Goal: Task Accomplishment & Management: Manage account settings

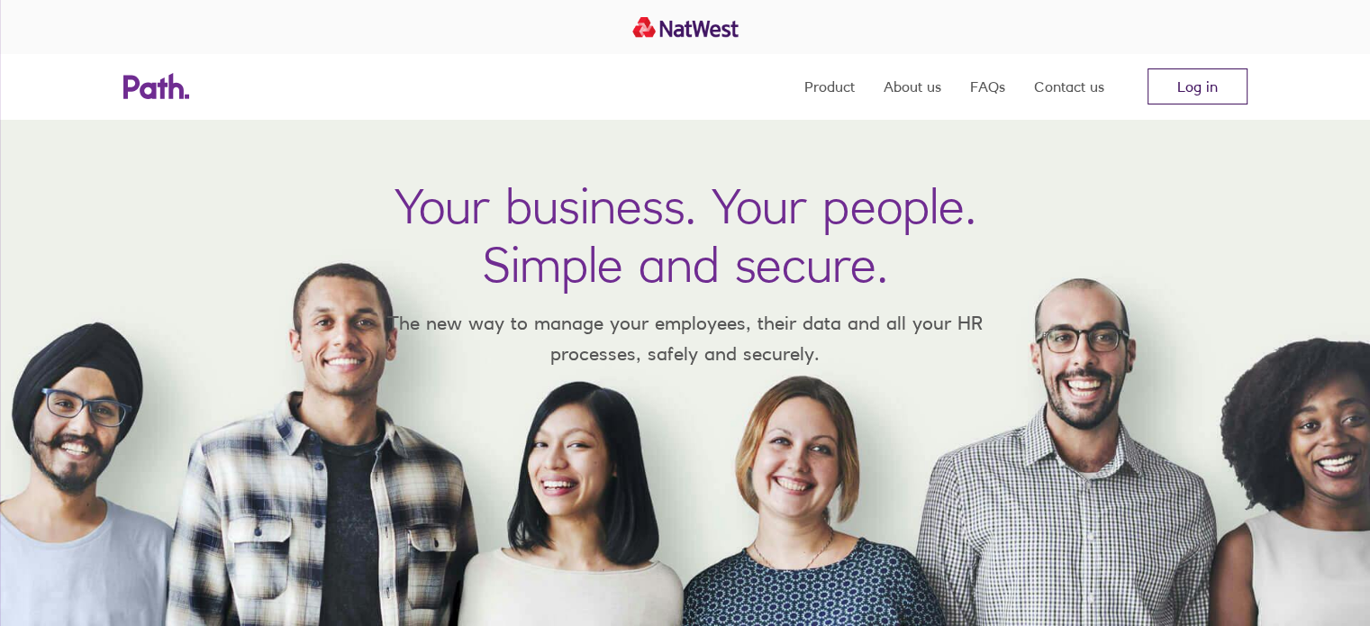
click at [1184, 83] on link "Log in" at bounding box center [1198, 86] width 100 height 36
click at [1182, 87] on link "Log in" at bounding box center [1198, 86] width 100 height 36
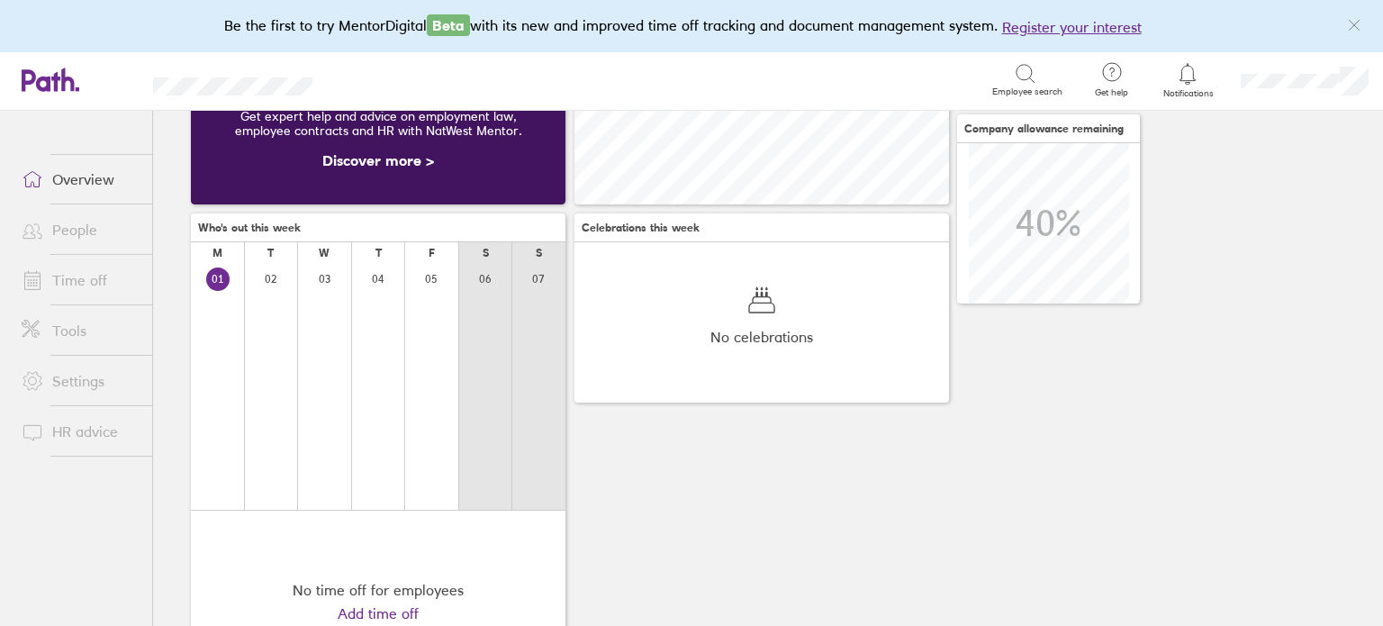
scroll to position [131, 0]
